Goal: Information Seeking & Learning: Compare options

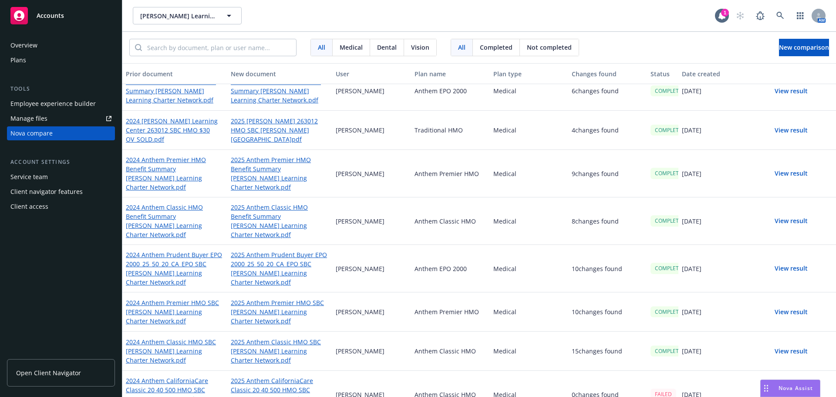
scroll to position [17, 0]
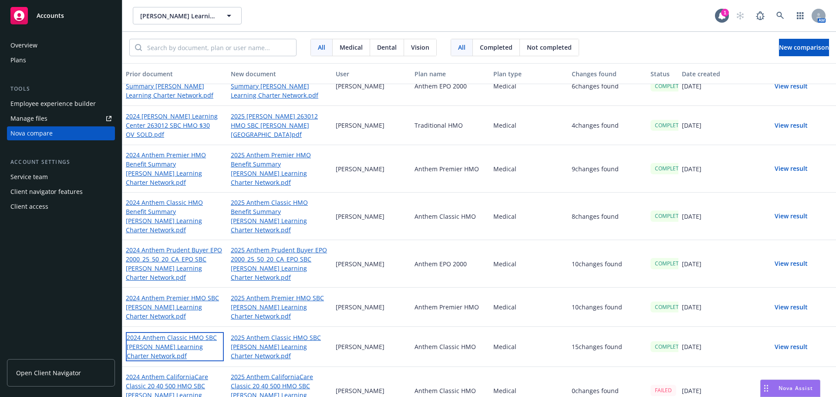
click at [176, 332] on link "2024 Anthem Classic HMO SBC [PERSON_NAME] Learning Charter Network.pdf" at bounding box center [175, 346] width 98 height 29
click at [256, 332] on link "2025 Anthem Classic HMO SBC [PERSON_NAME] Learning Charter Network.pdf" at bounding box center [280, 346] width 98 height 29
click at [247, 293] on link "2025 Anthem Premier HMO SBC [PERSON_NAME] Learning Charter Network.pdf" at bounding box center [280, 307] width 98 height 29
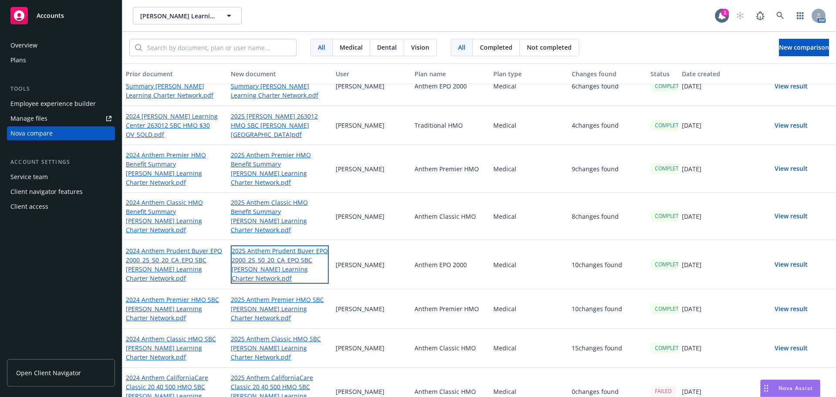
click at [284, 245] on link "2025 Anthem Prudent Buyer EPO 2000_25_50_20_CA_EPO SBC [PERSON_NAME] Learning C…" at bounding box center [280, 264] width 98 height 38
